Goal: Transaction & Acquisition: Purchase product/service

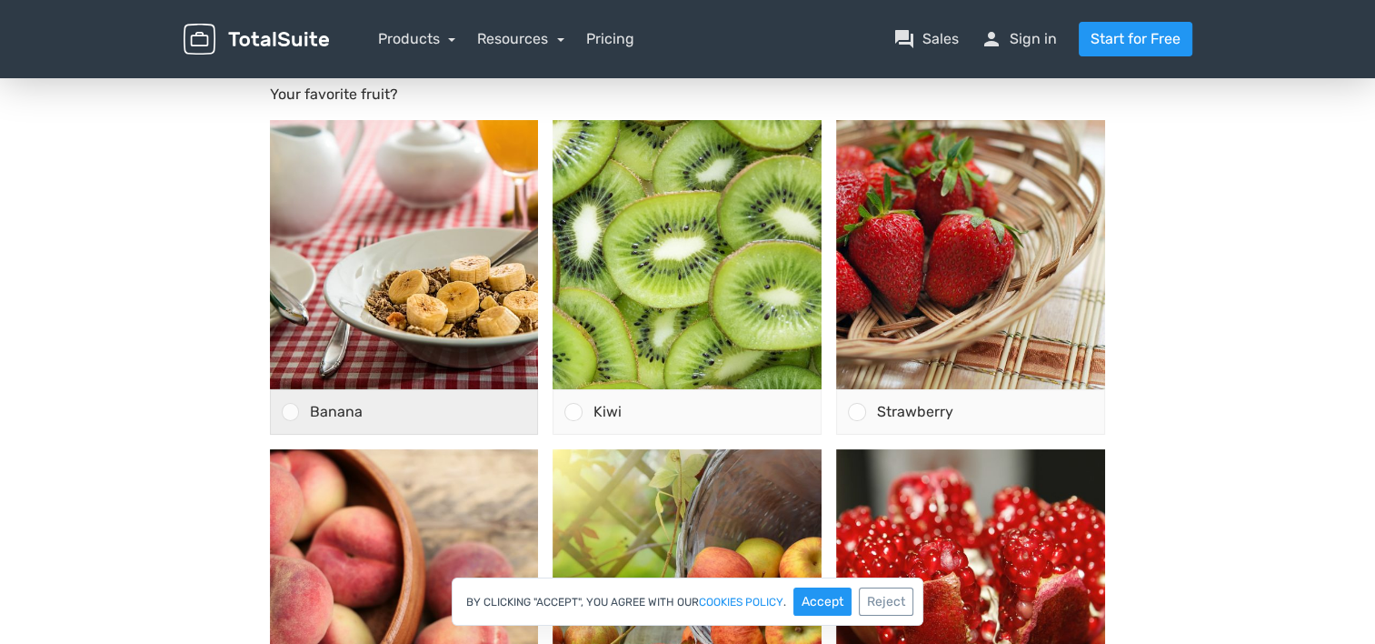
scroll to position [182, 0]
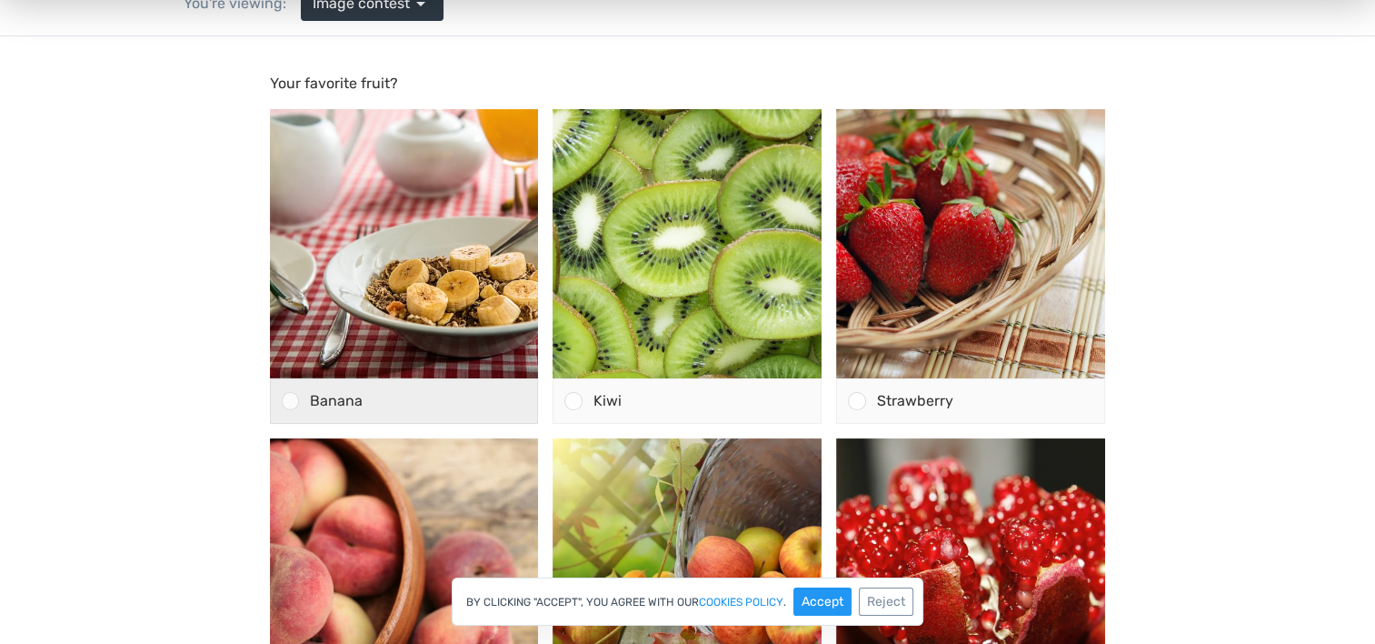
click at [424, 404] on div "Banana" at bounding box center [418, 401] width 239 height 44
click at [290, 401] on input "Banana" at bounding box center [290, 401] width 0 height 0
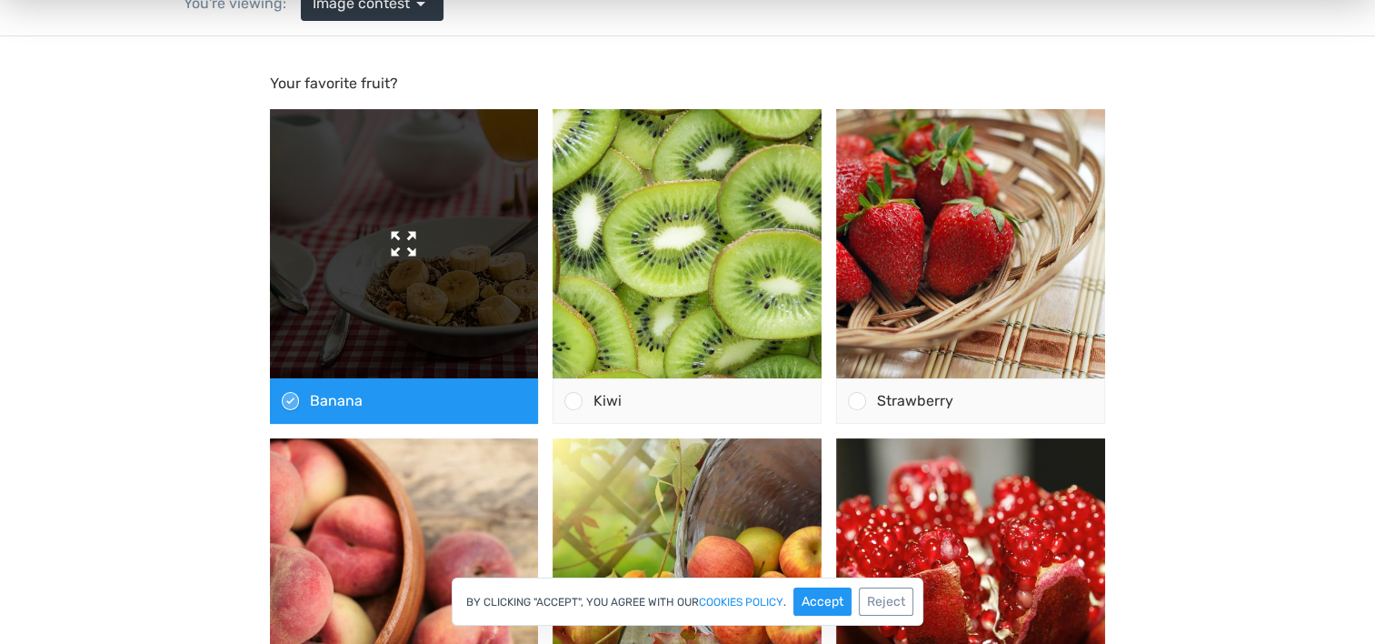
click at [425, 331] on img at bounding box center [404, 243] width 269 height 269
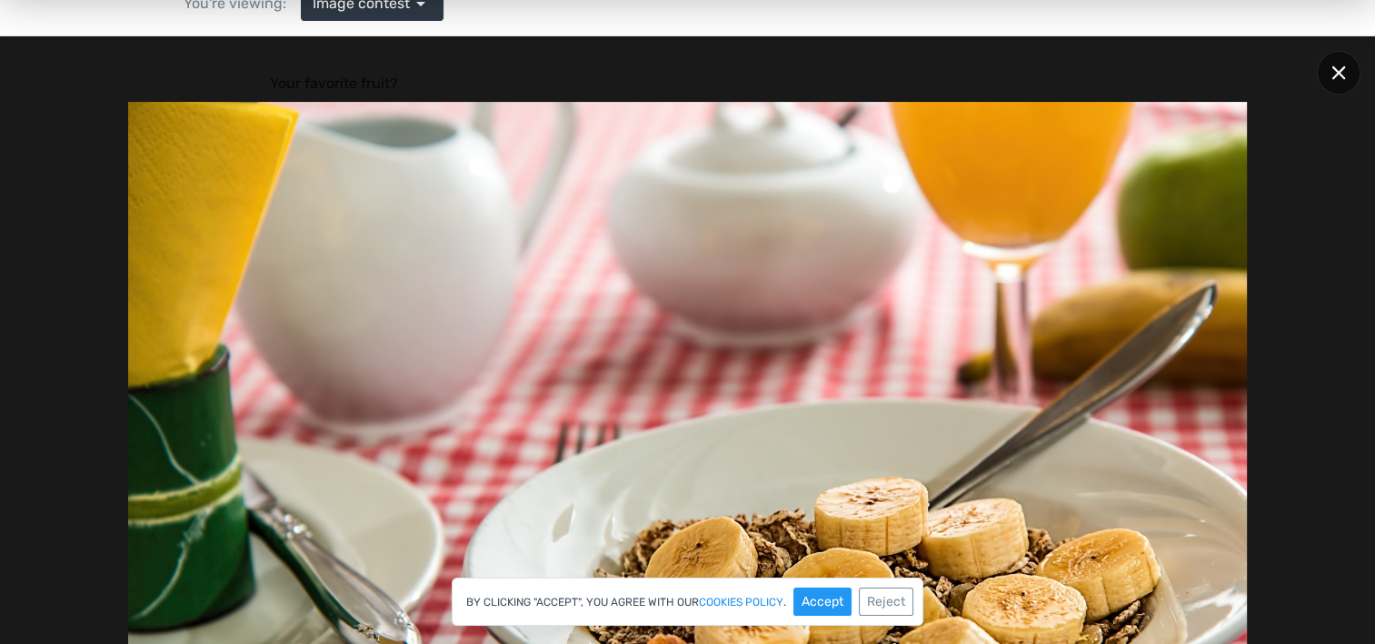
click at [1334, 75] on icon at bounding box center [1339, 73] width 14 height 14
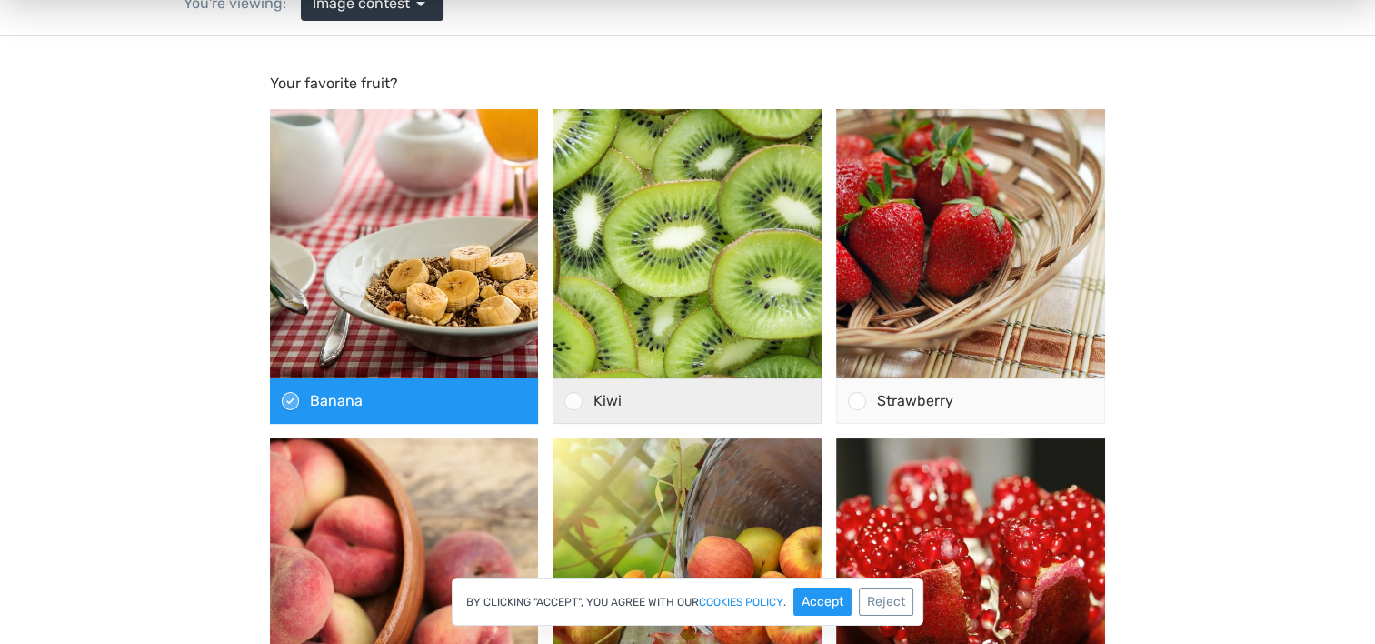
click at [587, 404] on div "Kiwi" at bounding box center [702, 401] width 239 height 44
click at [574, 401] on input "Kiwi" at bounding box center [574, 401] width 0 height 0
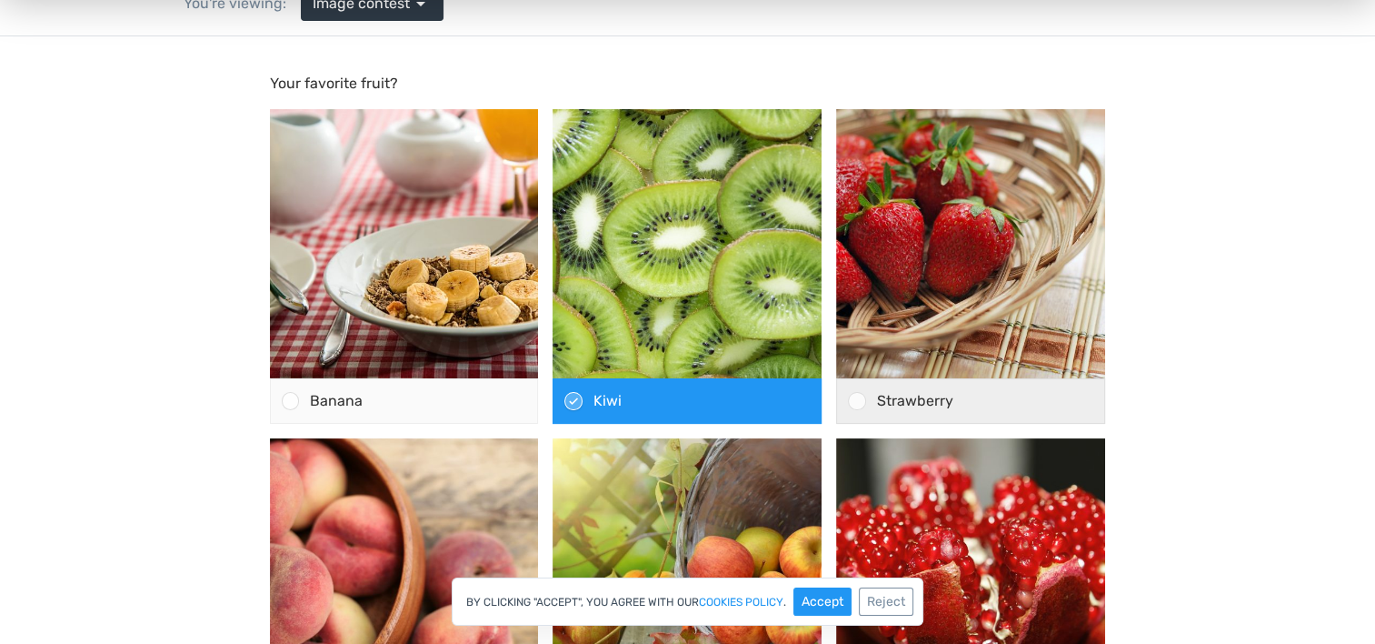
click at [917, 402] on span "Strawberry" at bounding box center [915, 400] width 76 height 17
click at [857, 401] on input "Strawberry" at bounding box center [857, 401] width 0 height 0
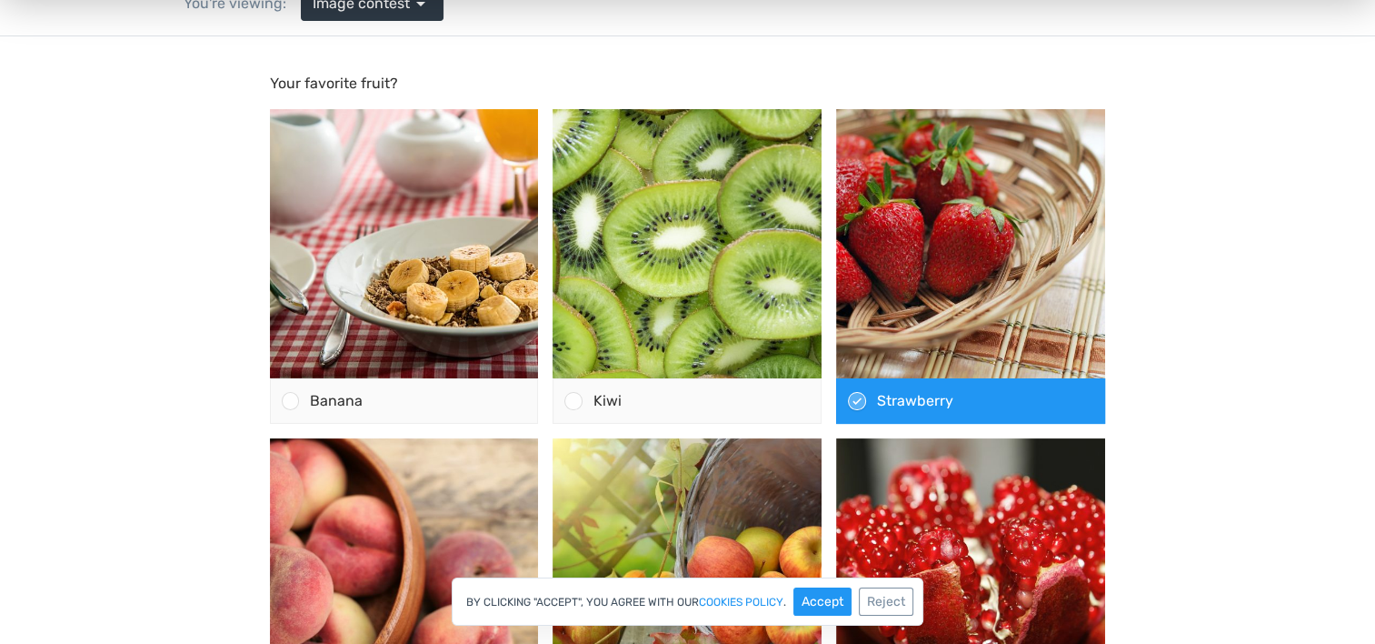
click at [1139, 396] on body "Your favorite fruit? [GEOGRAPHIC_DATA]" at bounding box center [687, 474] width 1375 height 877
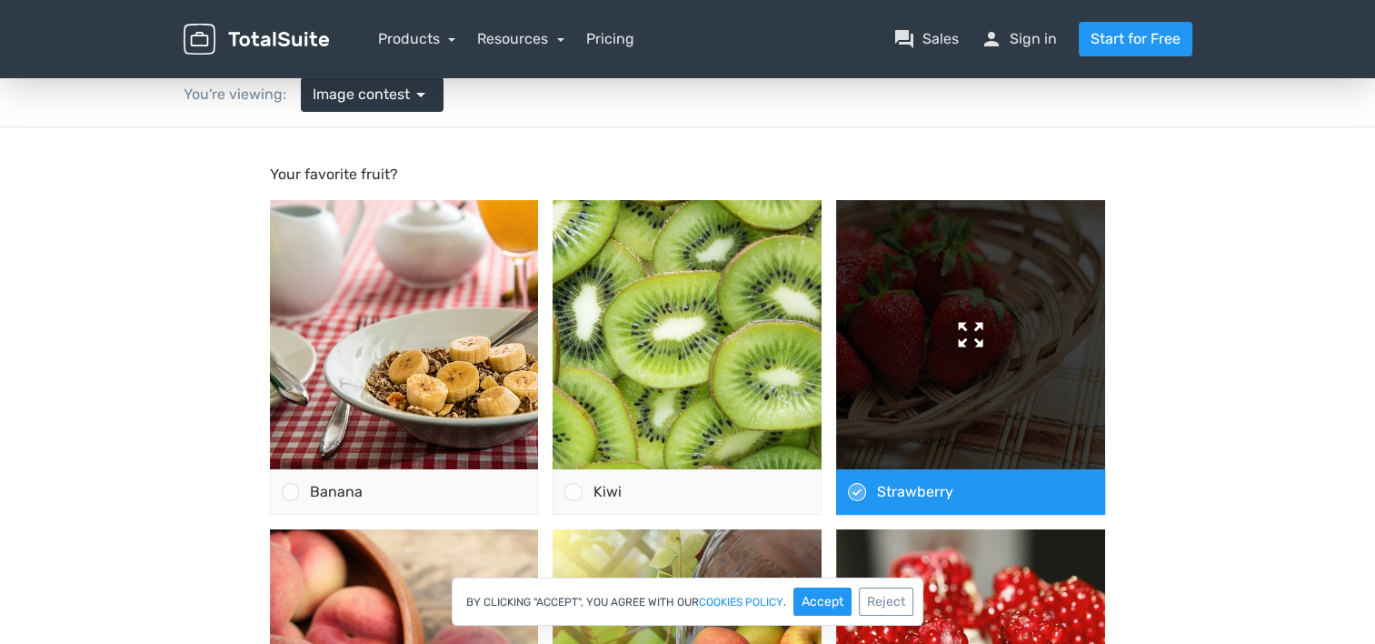
scroll to position [0, 0]
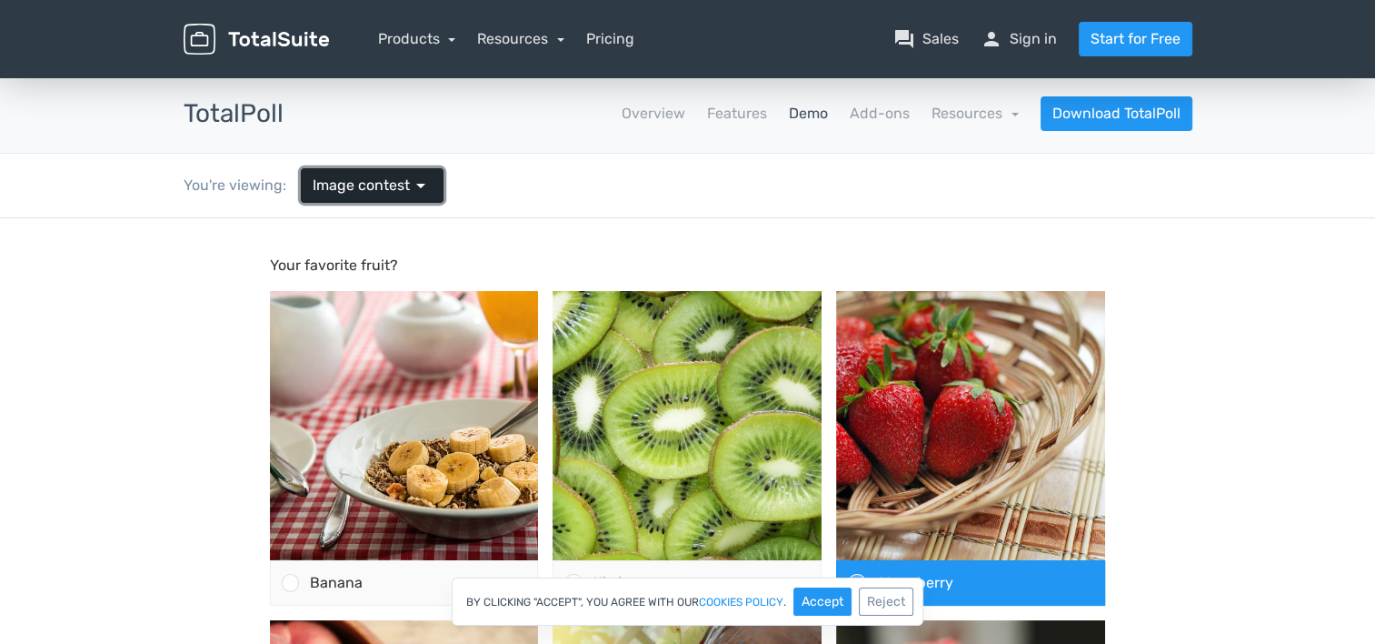
click at [353, 177] on span "Image contest" at bounding box center [361, 186] width 97 height 22
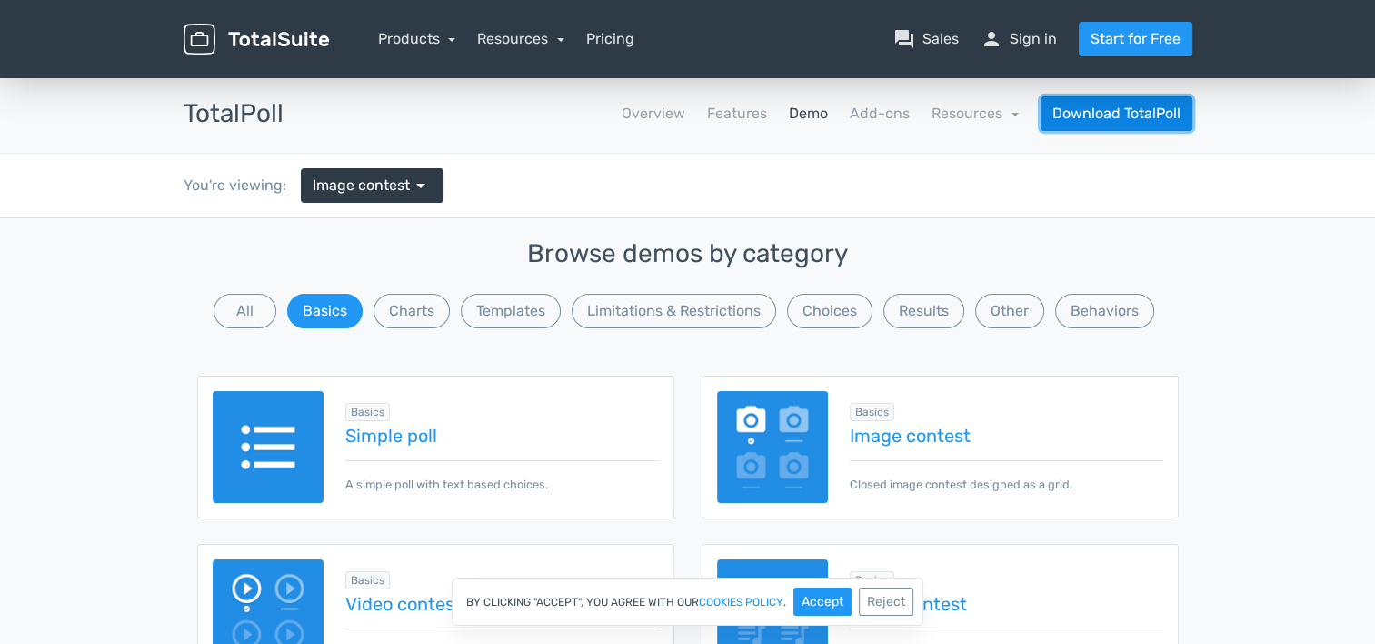
click at [1101, 116] on link "Download TotalPoll" at bounding box center [1117, 113] width 152 height 35
